Goal: Information Seeking & Learning: Learn about a topic

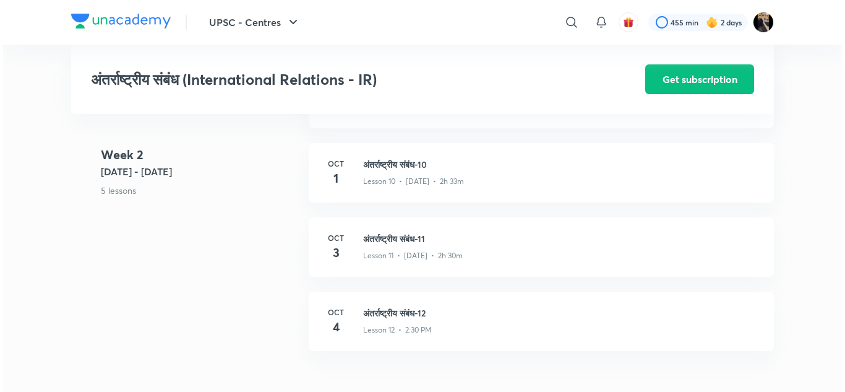
scroll to position [1188, 0]
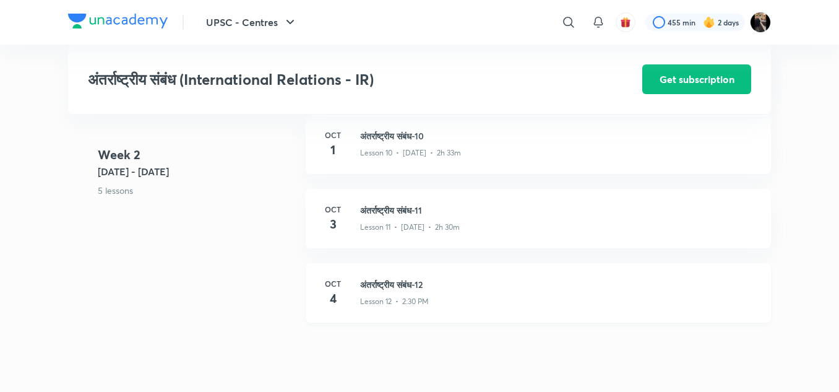
click at [403, 288] on h3 "अंतर्राष्ट्रीय संबंध-12" at bounding box center [558, 284] width 396 height 13
